Goal: Task Accomplishment & Management: Manage account settings

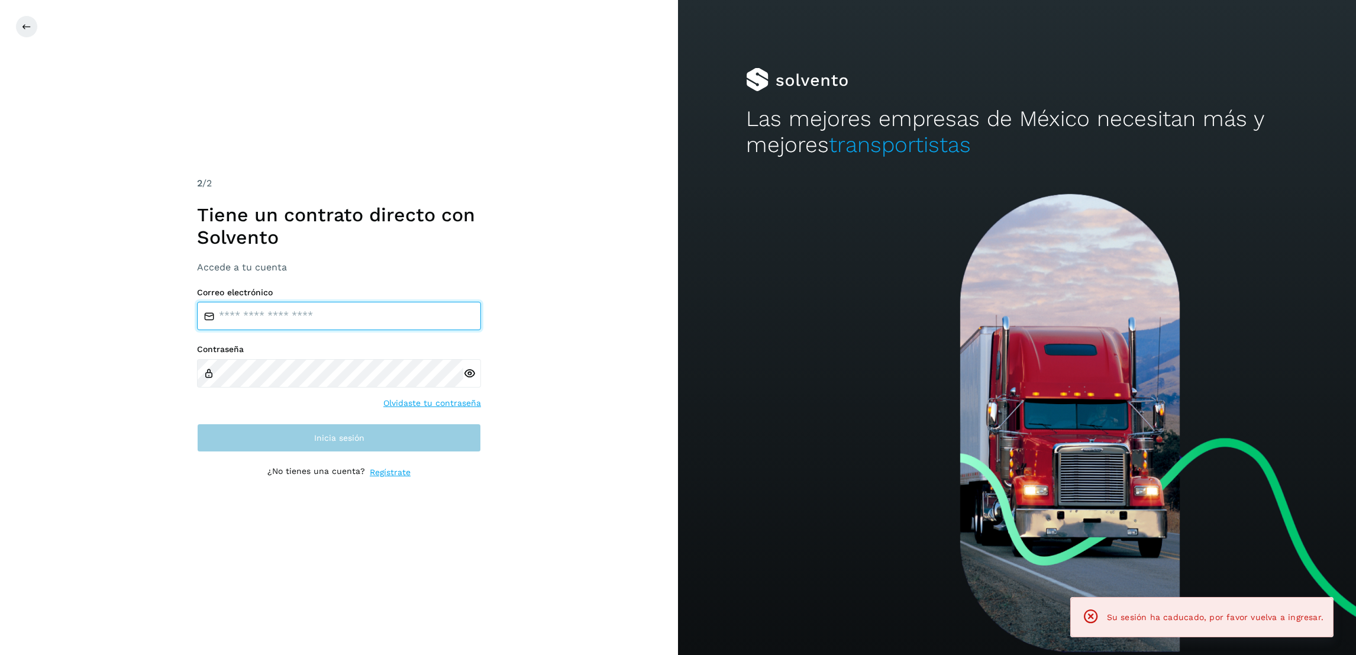
type input "**********"
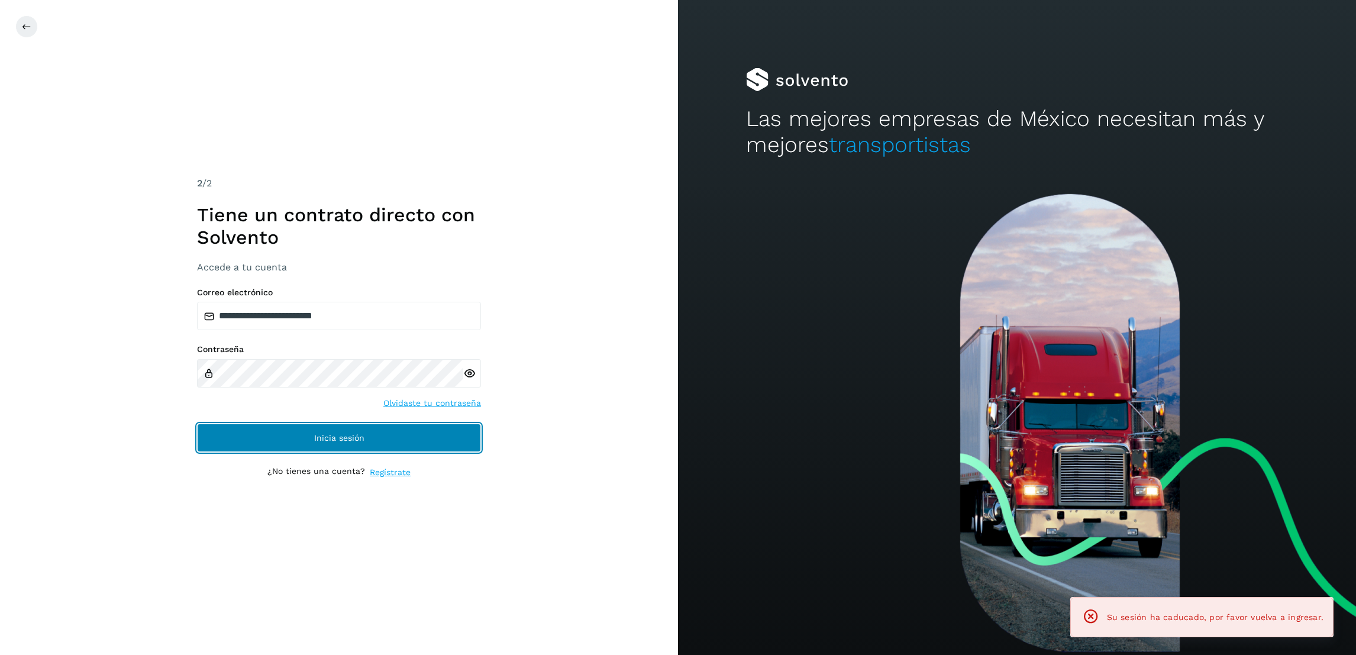
click at [450, 446] on button "Inicia sesión" at bounding box center [339, 438] width 284 height 28
